Goal: Check status: Check status

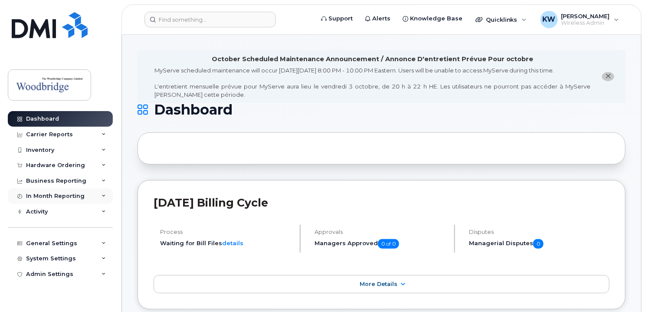
click at [65, 197] on div "In Month Reporting" at bounding box center [55, 196] width 59 height 7
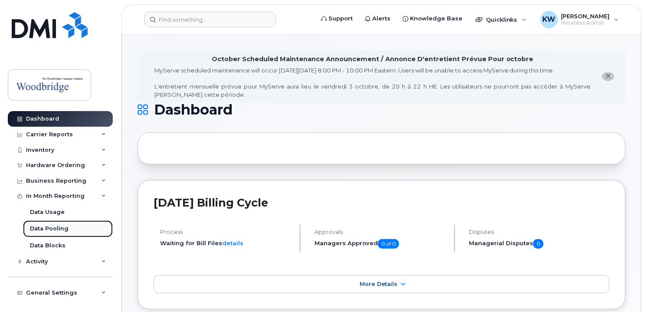
click at [56, 229] on div "Data Pooling" at bounding box center [49, 229] width 39 height 8
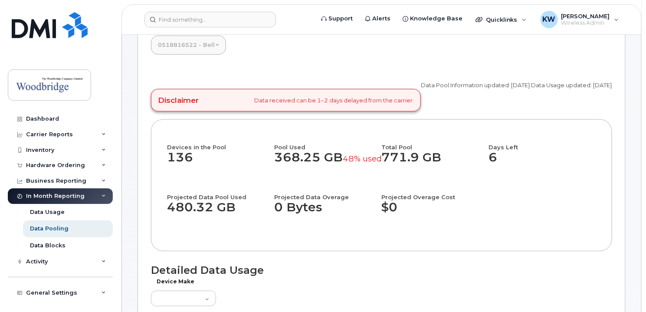
scroll to position [87, 0]
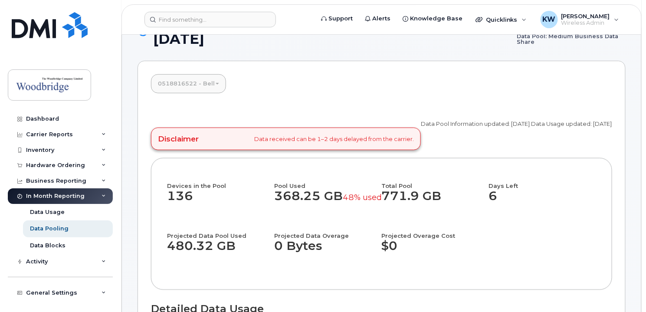
click at [216, 83] on span at bounding box center [217, 84] width 3 height 2
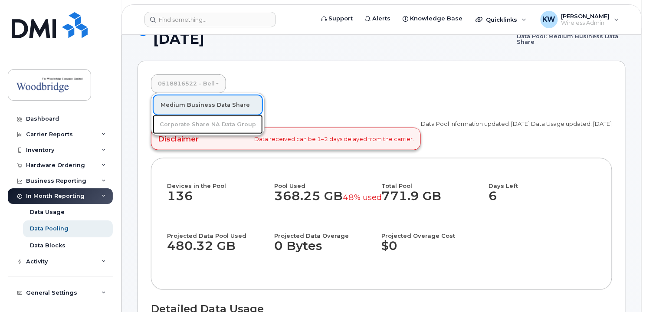
click at [228, 125] on link "Corporate Share NA Data Group" at bounding box center [208, 124] width 110 height 19
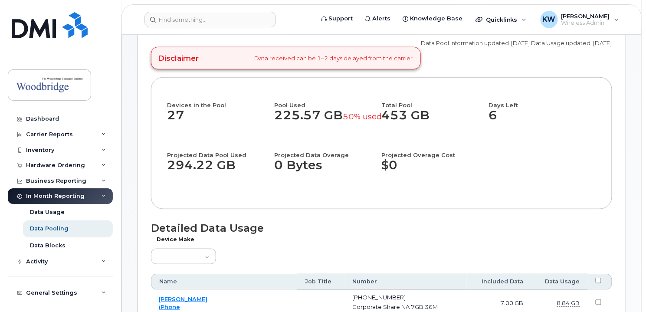
scroll to position [174, 0]
